Goal: Find specific page/section: Find specific page/section

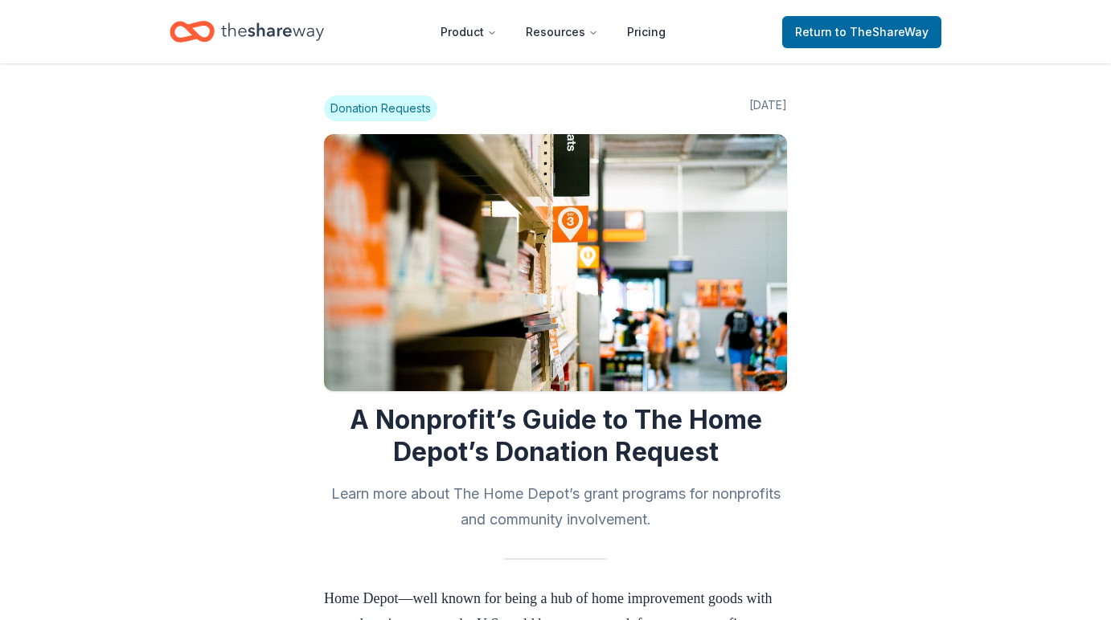
scroll to position [810, 0]
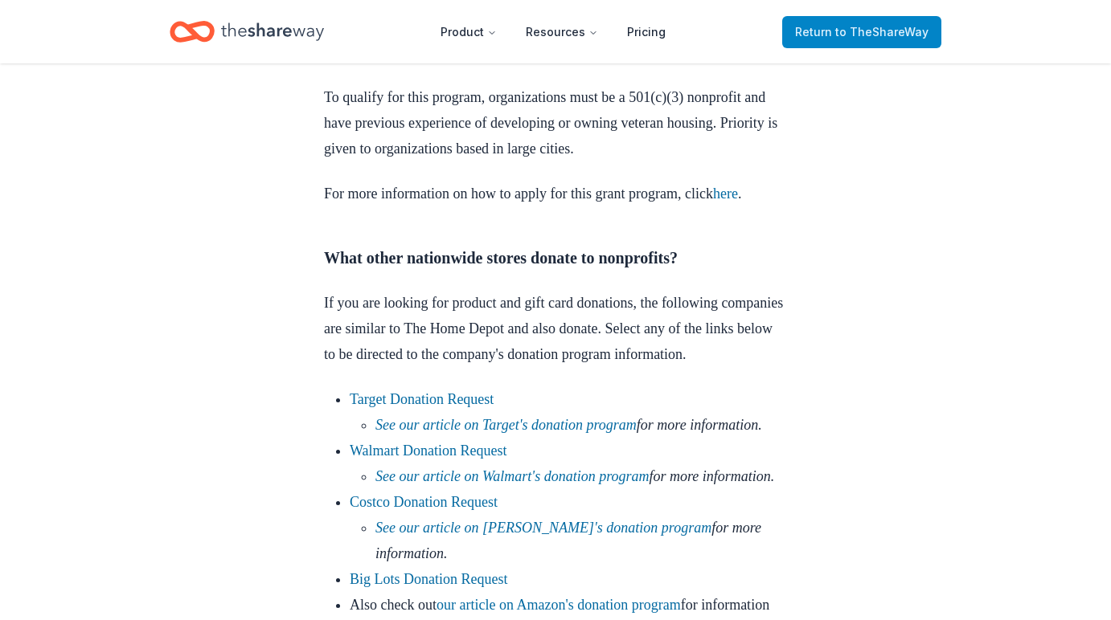
click at [829, 34] on span "Return to TheShareWay" at bounding box center [861, 32] width 133 height 19
click at [836, 34] on span "Return to TheShareWay" at bounding box center [861, 32] width 133 height 19
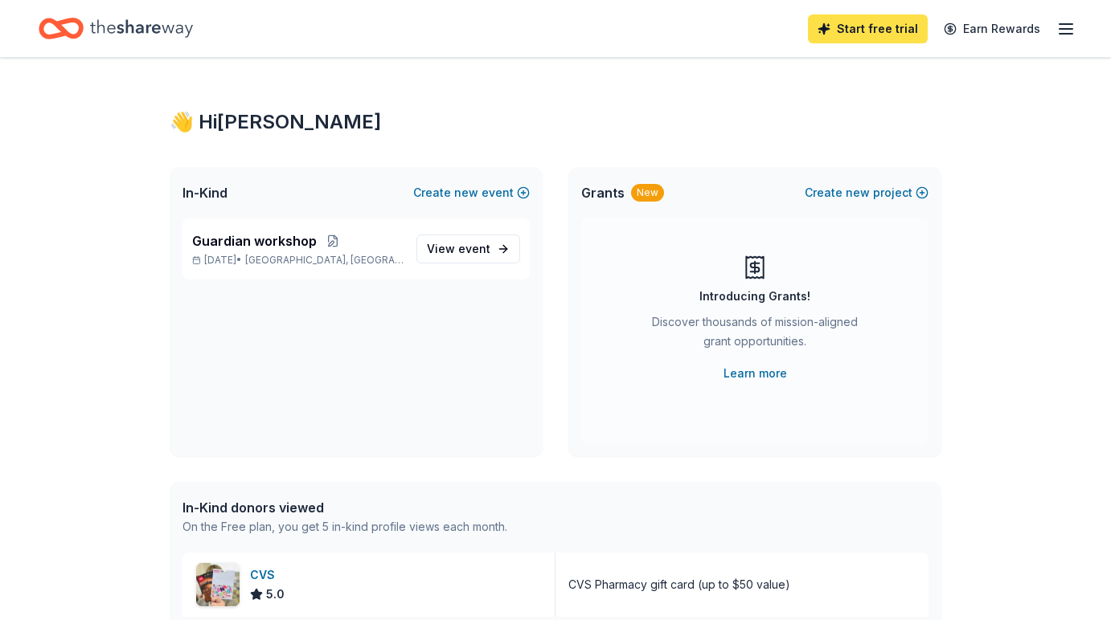
click at [867, 30] on link "Start free trial" at bounding box center [868, 28] width 120 height 29
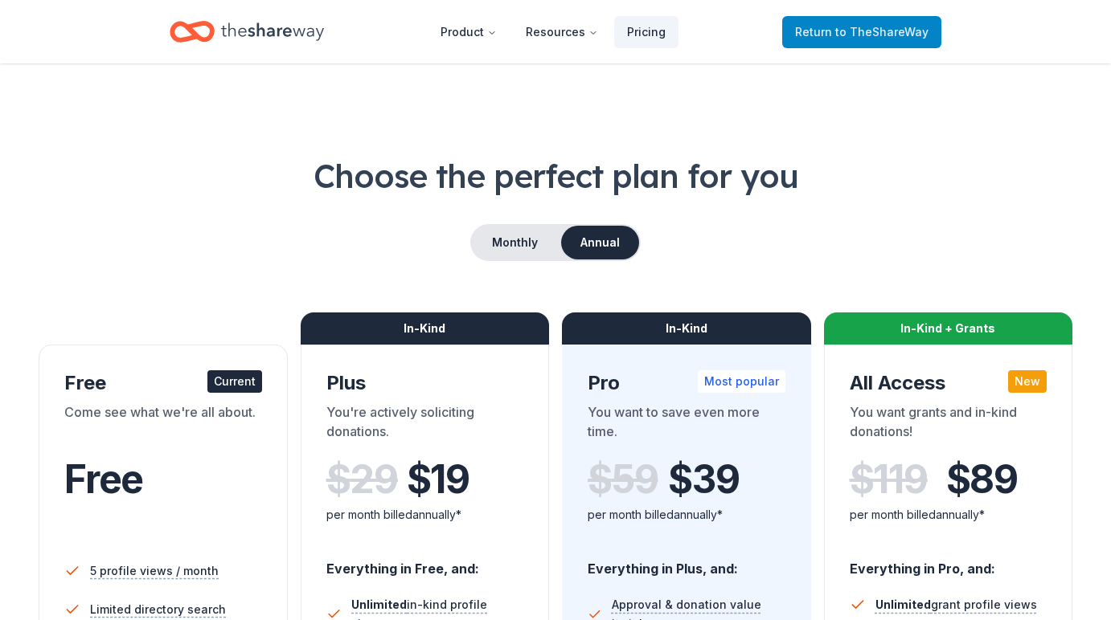
click at [856, 40] on span "Return to TheShareWay" at bounding box center [861, 32] width 133 height 19
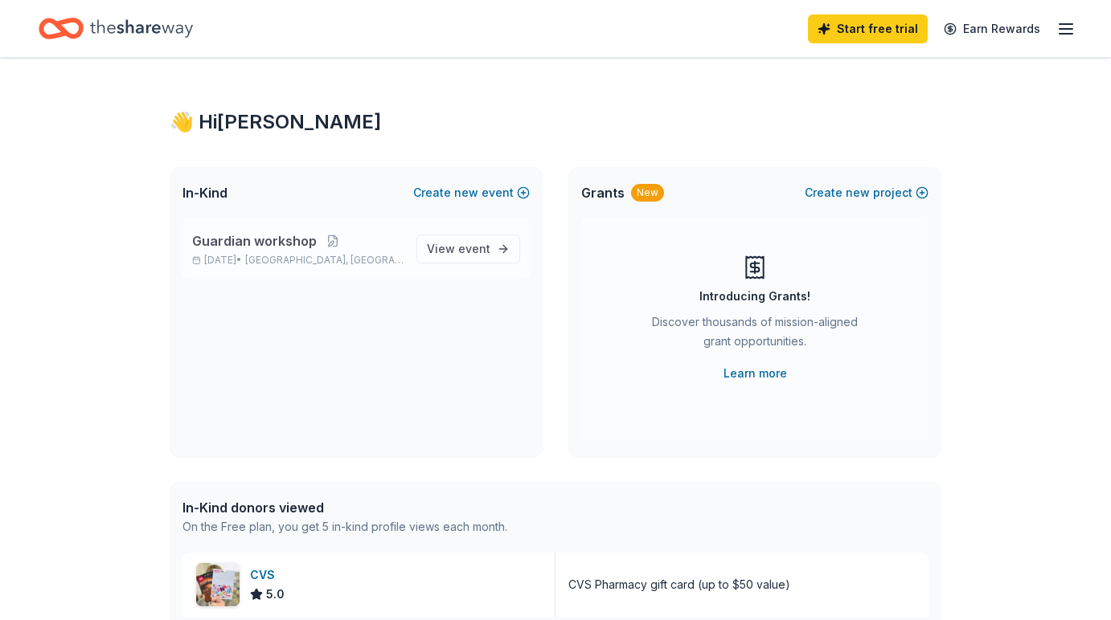
click at [403, 252] on div "Guardian workshop [DATE] • [GEOGRAPHIC_DATA], [GEOGRAPHIC_DATA]" at bounding box center [297, 248] width 211 height 35
click at [444, 250] on span "View event" at bounding box center [458, 249] width 63 height 19
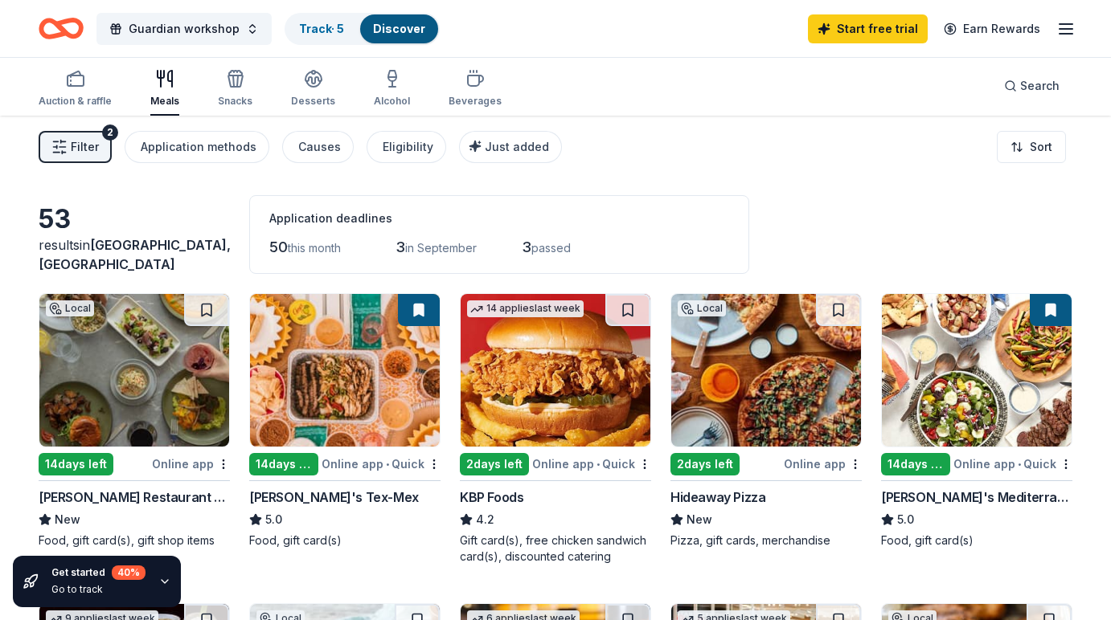
scroll to position [4, 0]
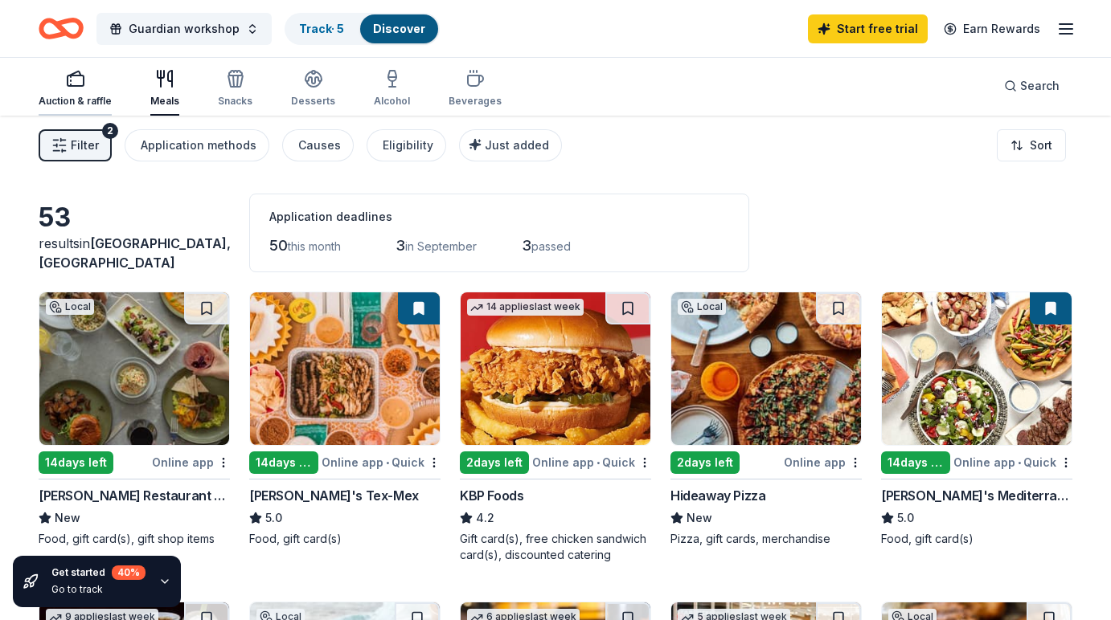
click at [92, 96] on div "Auction & raffle" at bounding box center [75, 101] width 73 height 13
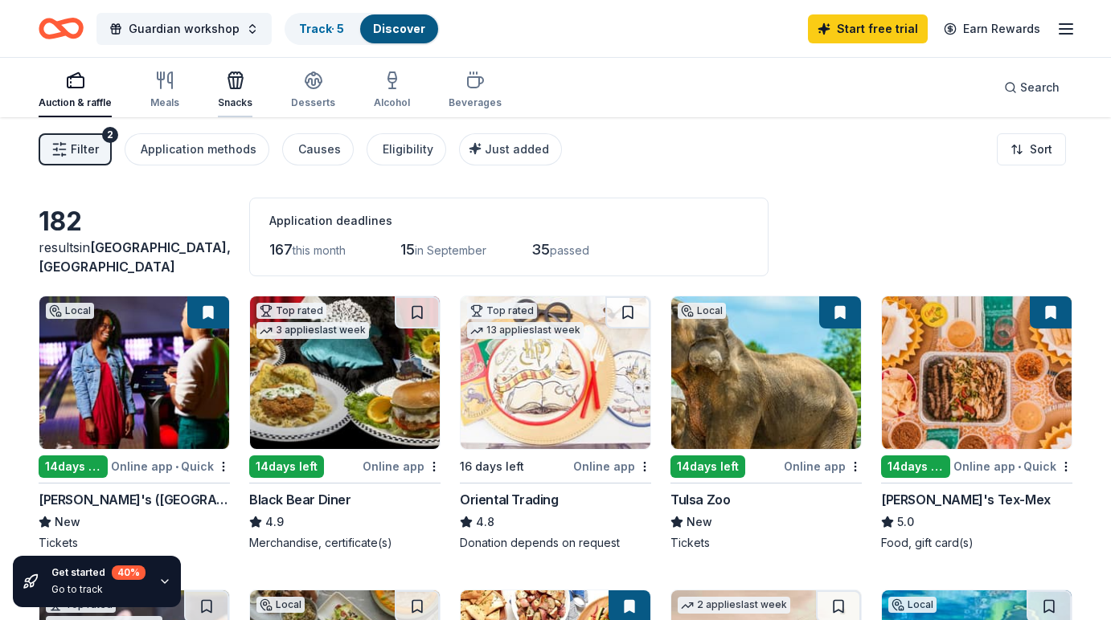
click at [233, 98] on div "Snacks" at bounding box center [235, 102] width 35 height 13
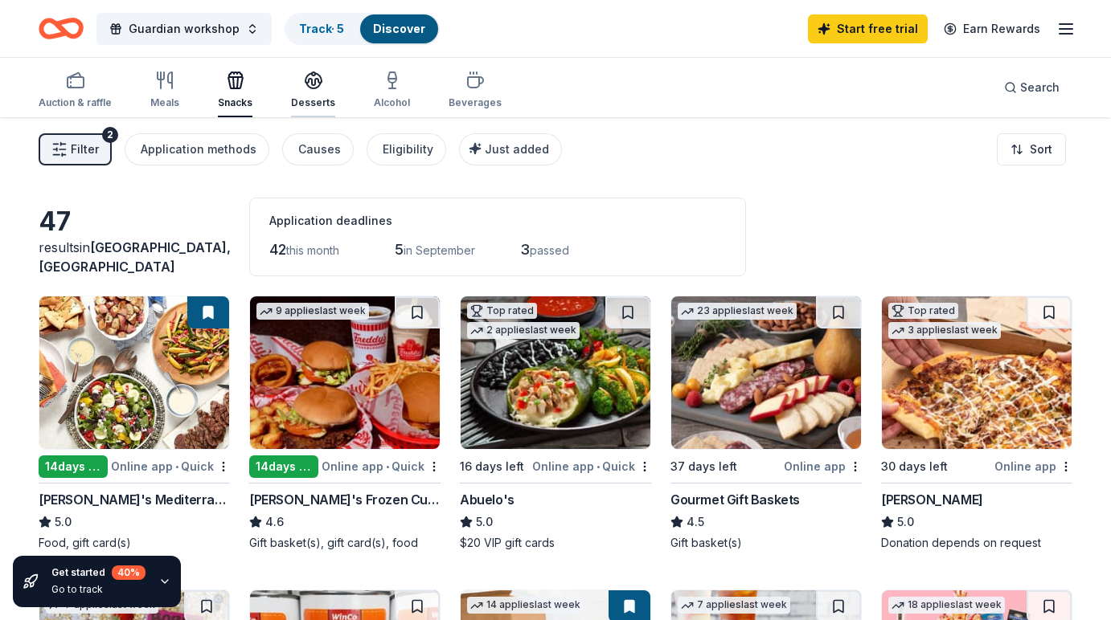
click at [301, 93] on div "Desserts" at bounding box center [313, 90] width 44 height 39
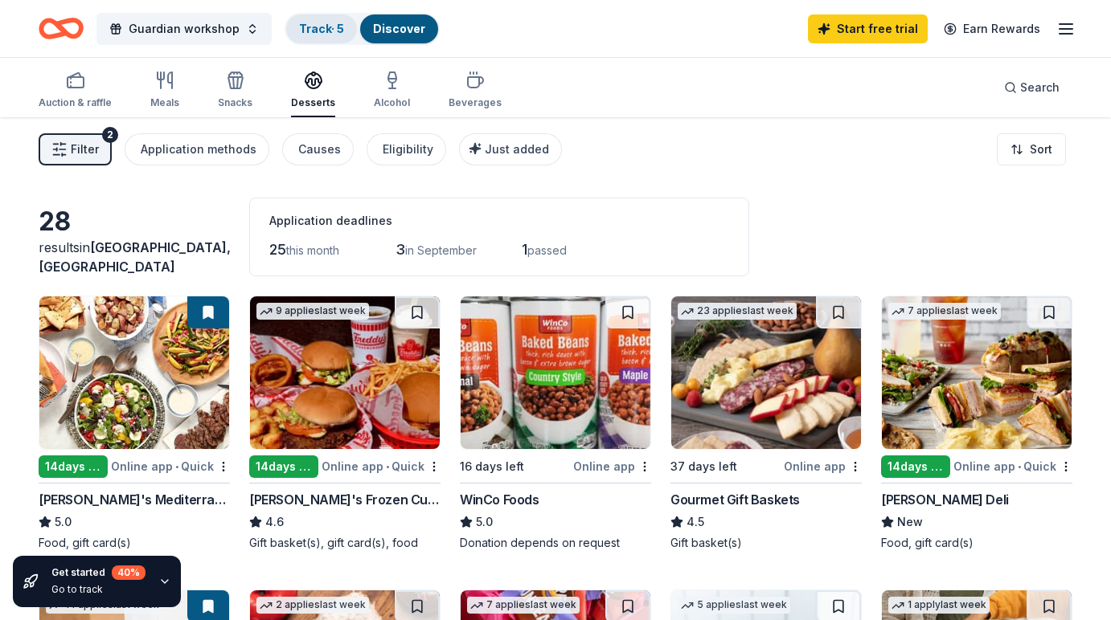
click at [325, 32] on link "Track · 5" at bounding box center [321, 29] width 45 height 14
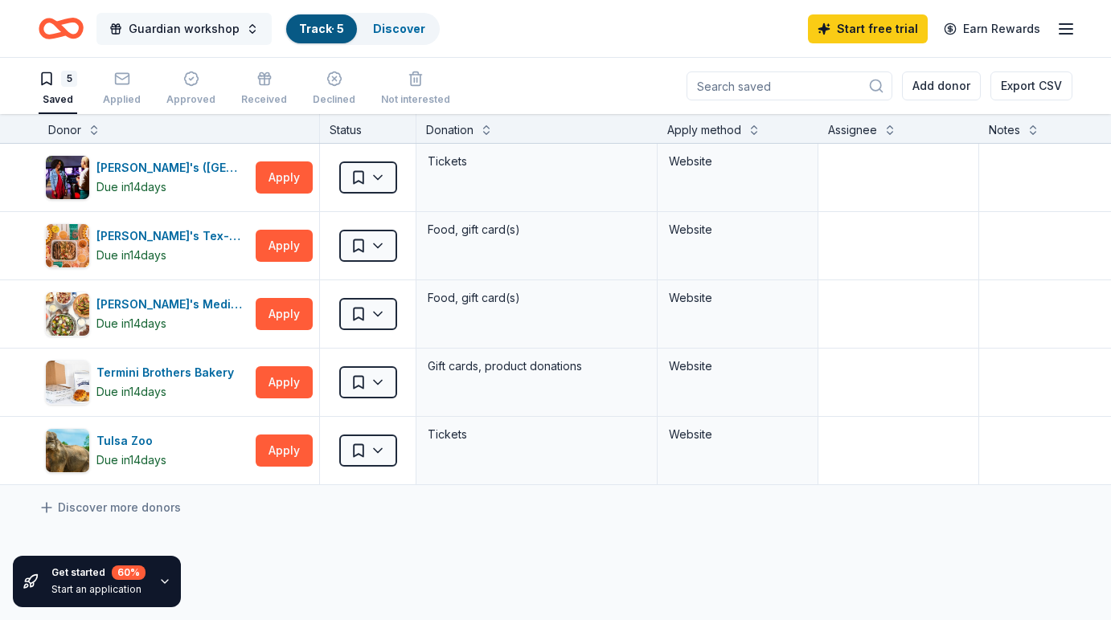
click at [211, 37] on span "Guardian workshop" at bounding box center [184, 28] width 111 height 19
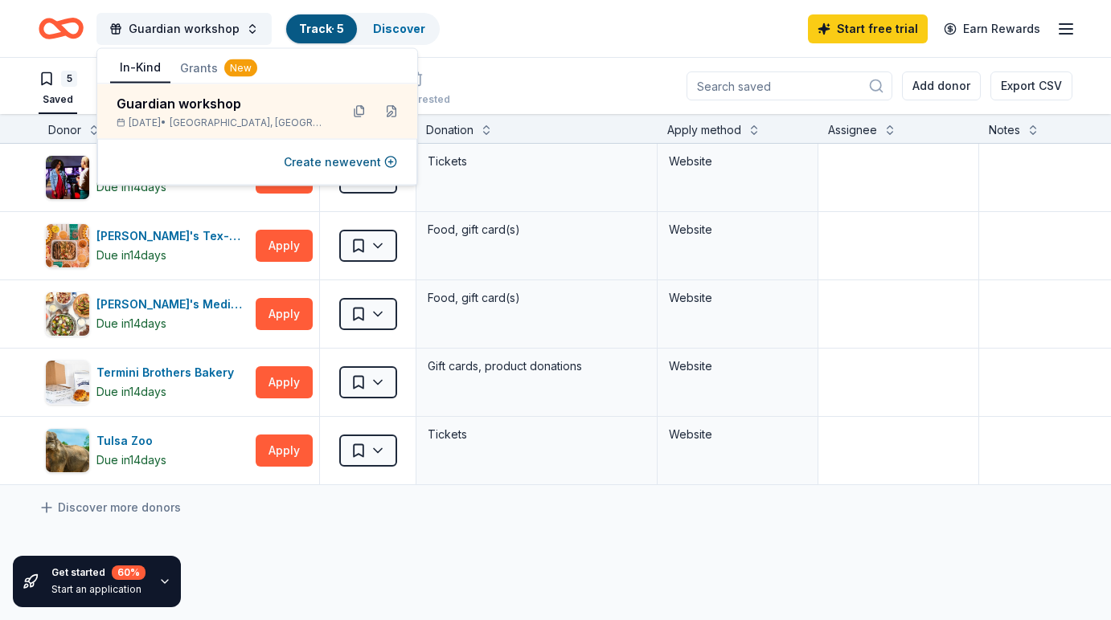
click at [202, 71] on button "Grants New" at bounding box center [218, 68] width 96 height 29
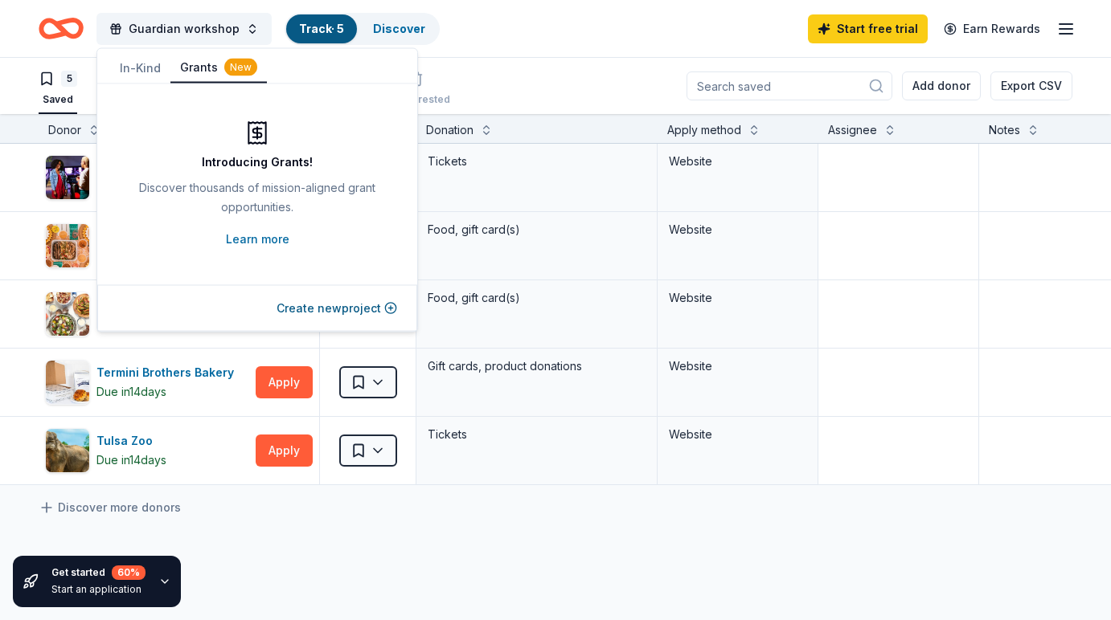
click at [463, 47] on div "Guardian workshop Track · 5 Discover Start free trial Earn Rewards" at bounding box center [556, 29] width 1034 height 38
